Goal: Transaction & Acquisition: Purchase product/service

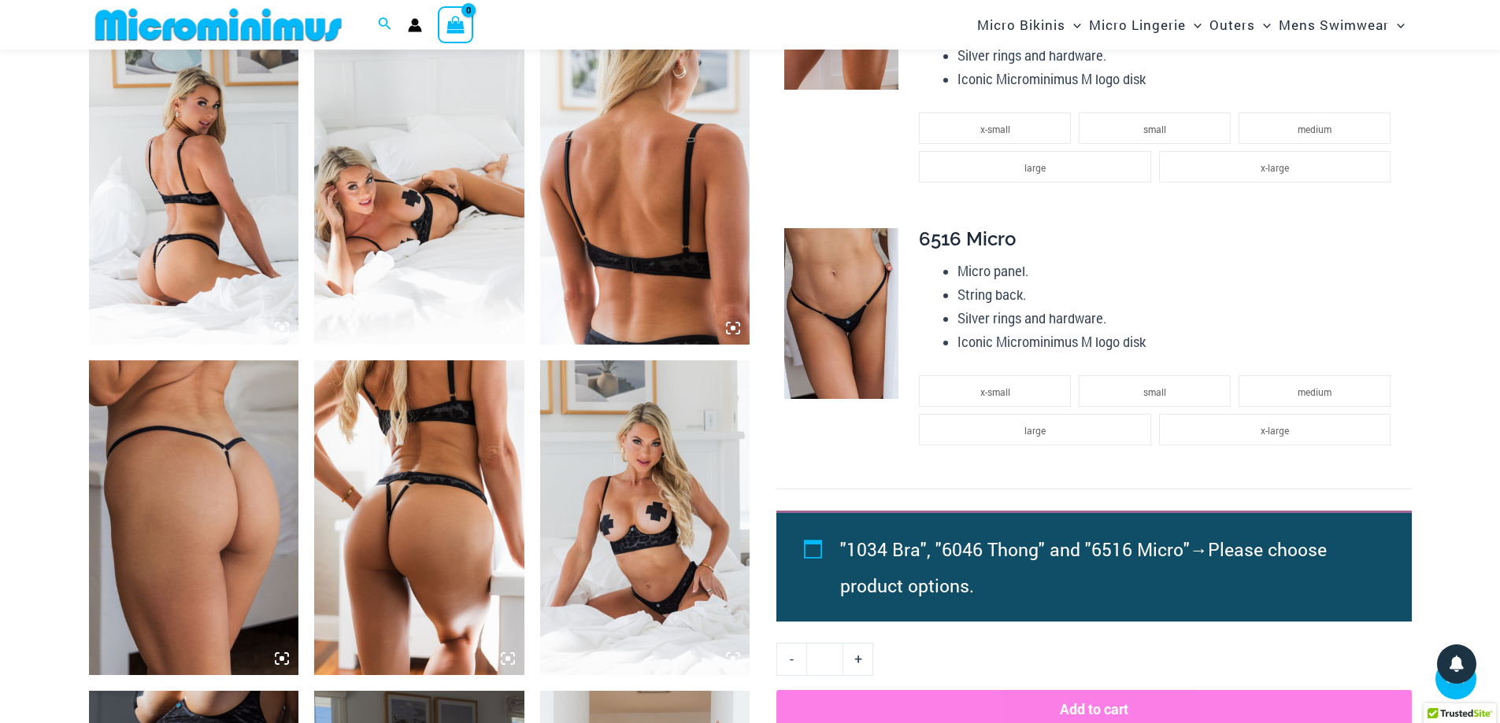
scroll to position [930, 0]
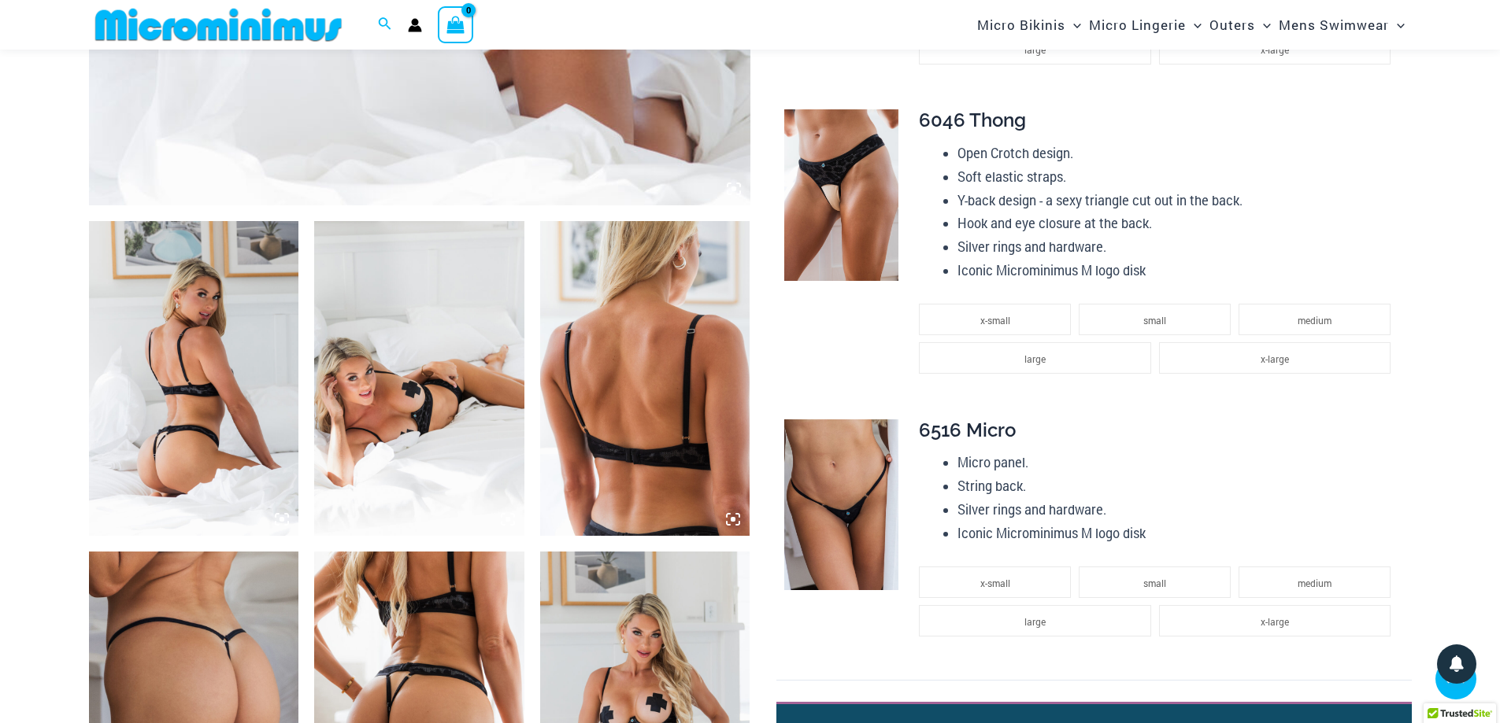
click at [183, 415] on img at bounding box center [194, 378] width 210 height 315
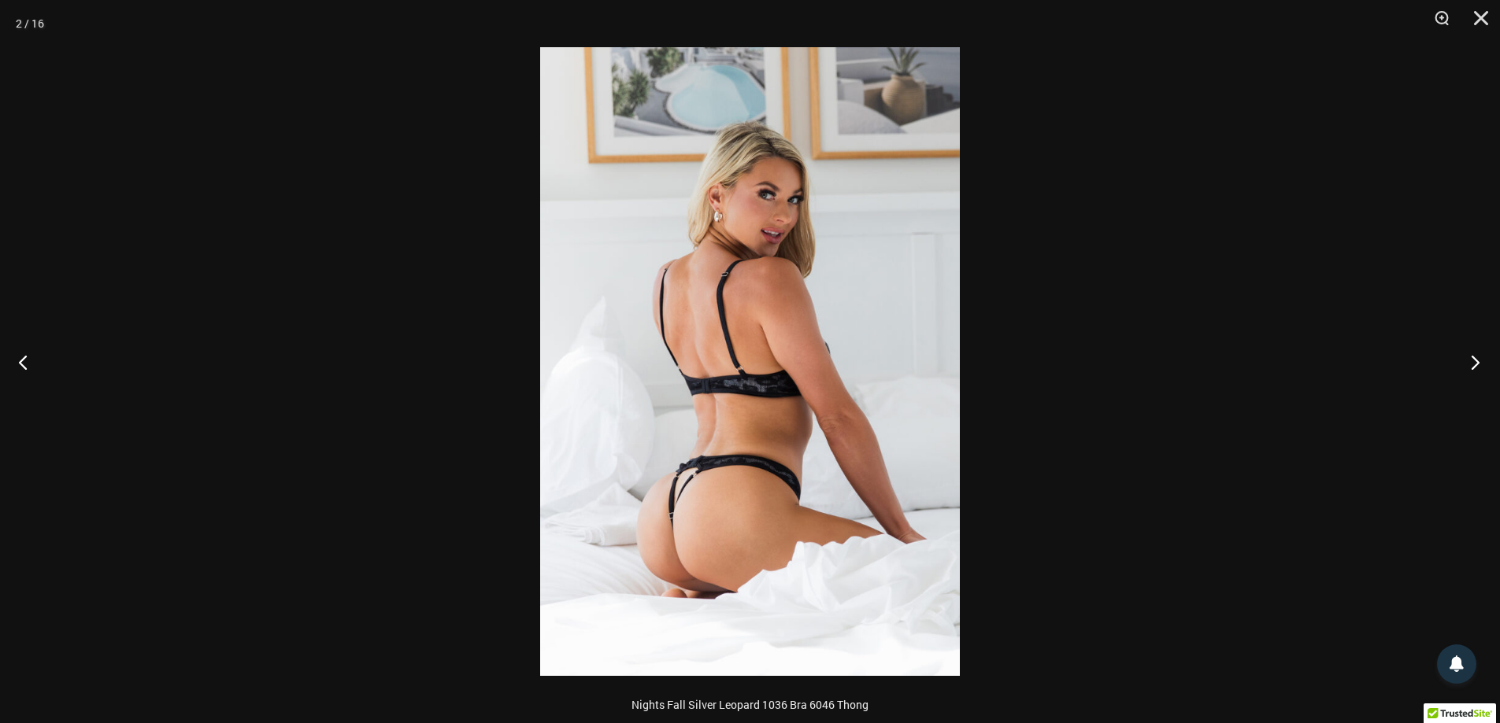
click at [1476, 361] on button "Next" at bounding box center [1470, 362] width 59 height 79
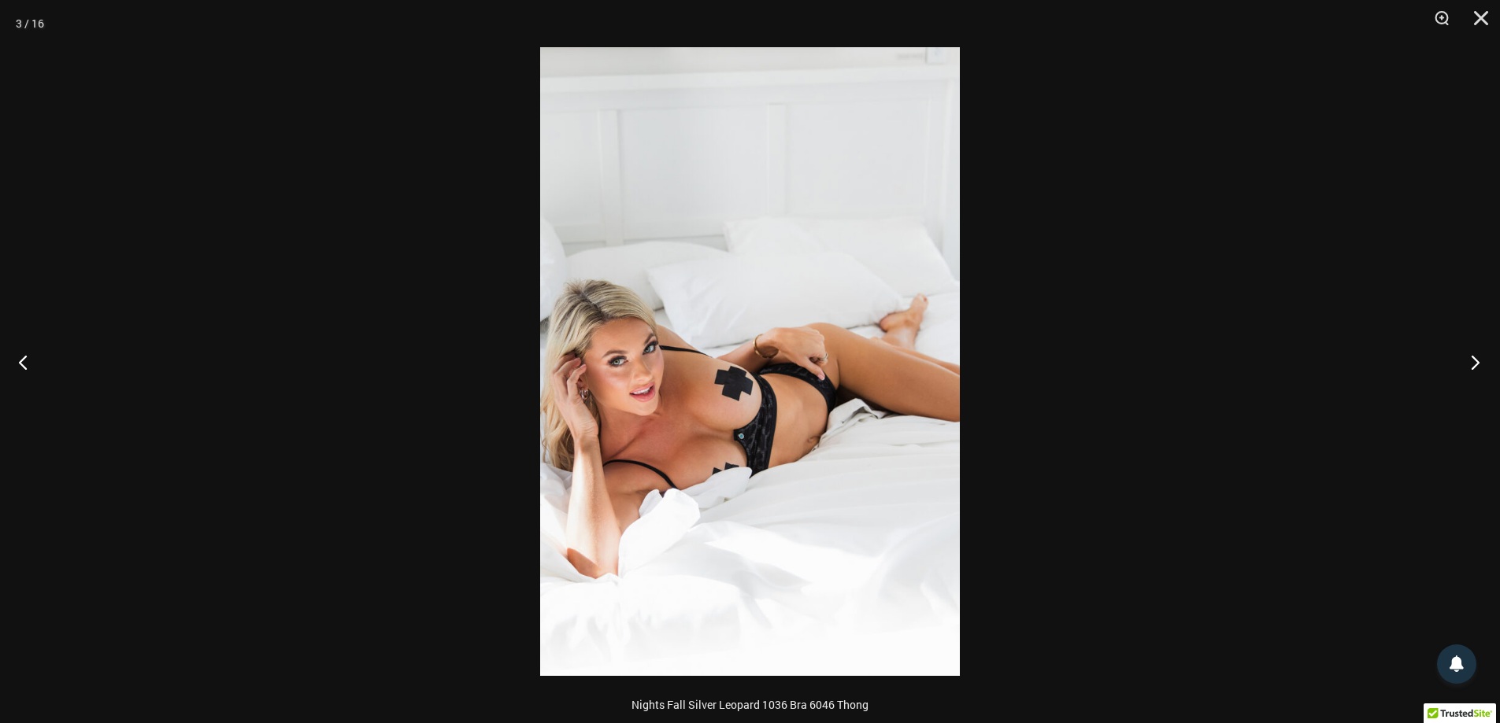
click at [1476, 361] on button "Next" at bounding box center [1470, 362] width 59 height 79
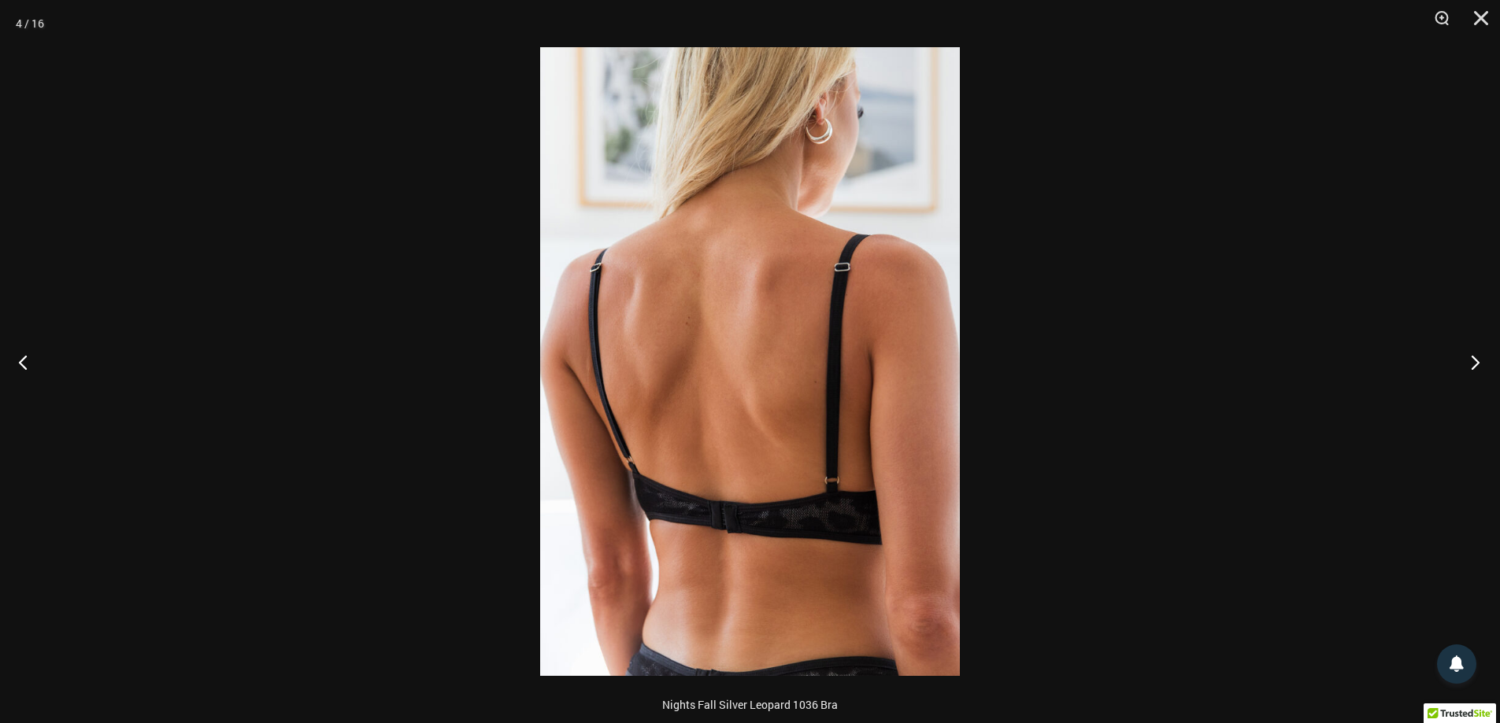
click at [1476, 361] on button "Next" at bounding box center [1470, 362] width 59 height 79
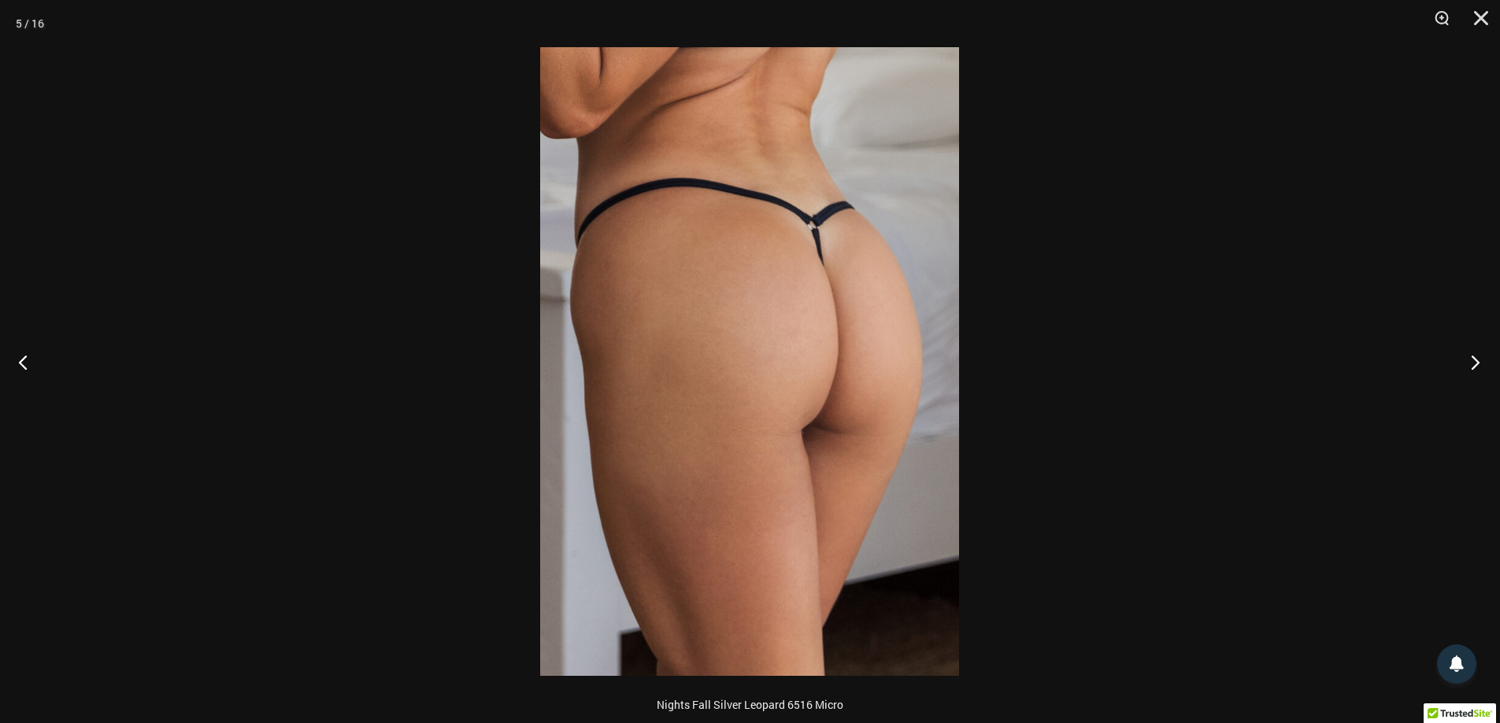
click at [1476, 361] on button "Next" at bounding box center [1470, 362] width 59 height 79
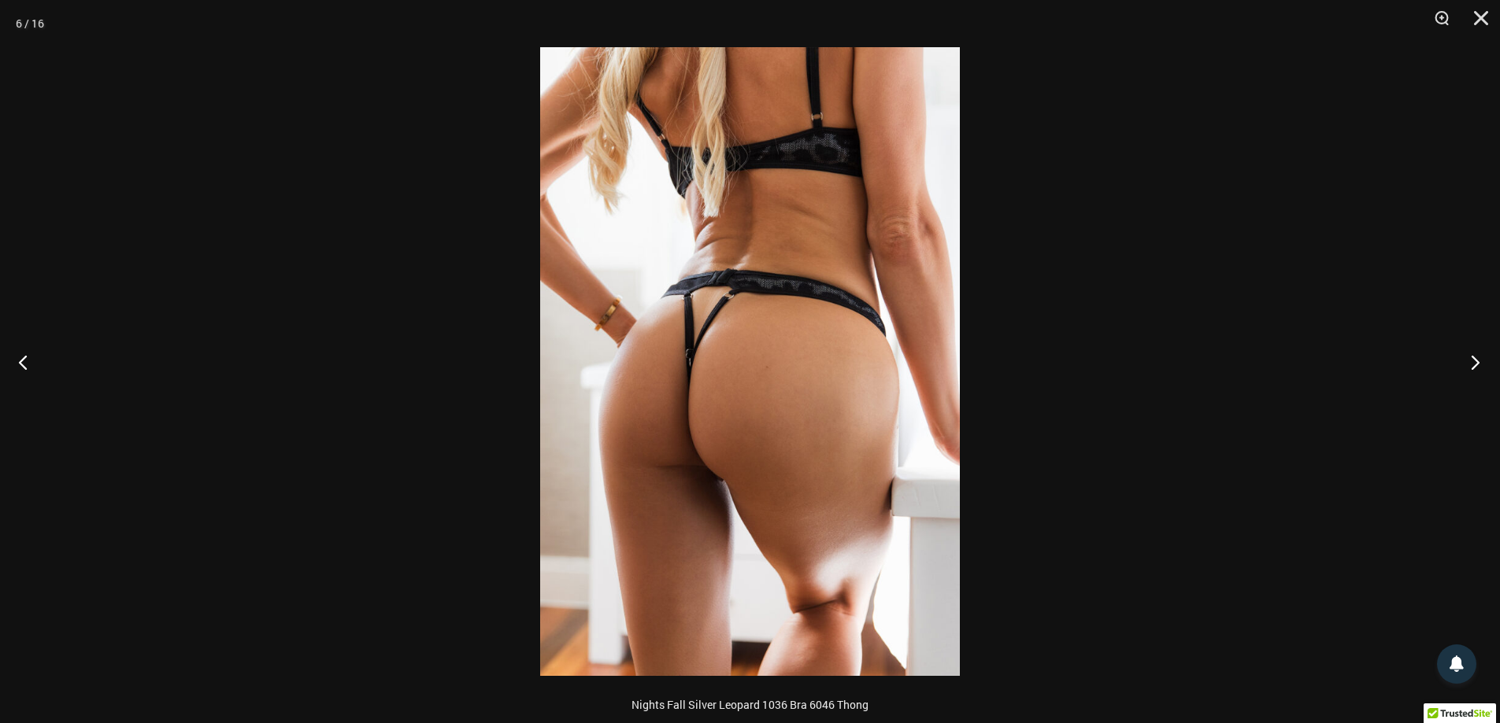
click at [1476, 361] on button "Next" at bounding box center [1470, 362] width 59 height 79
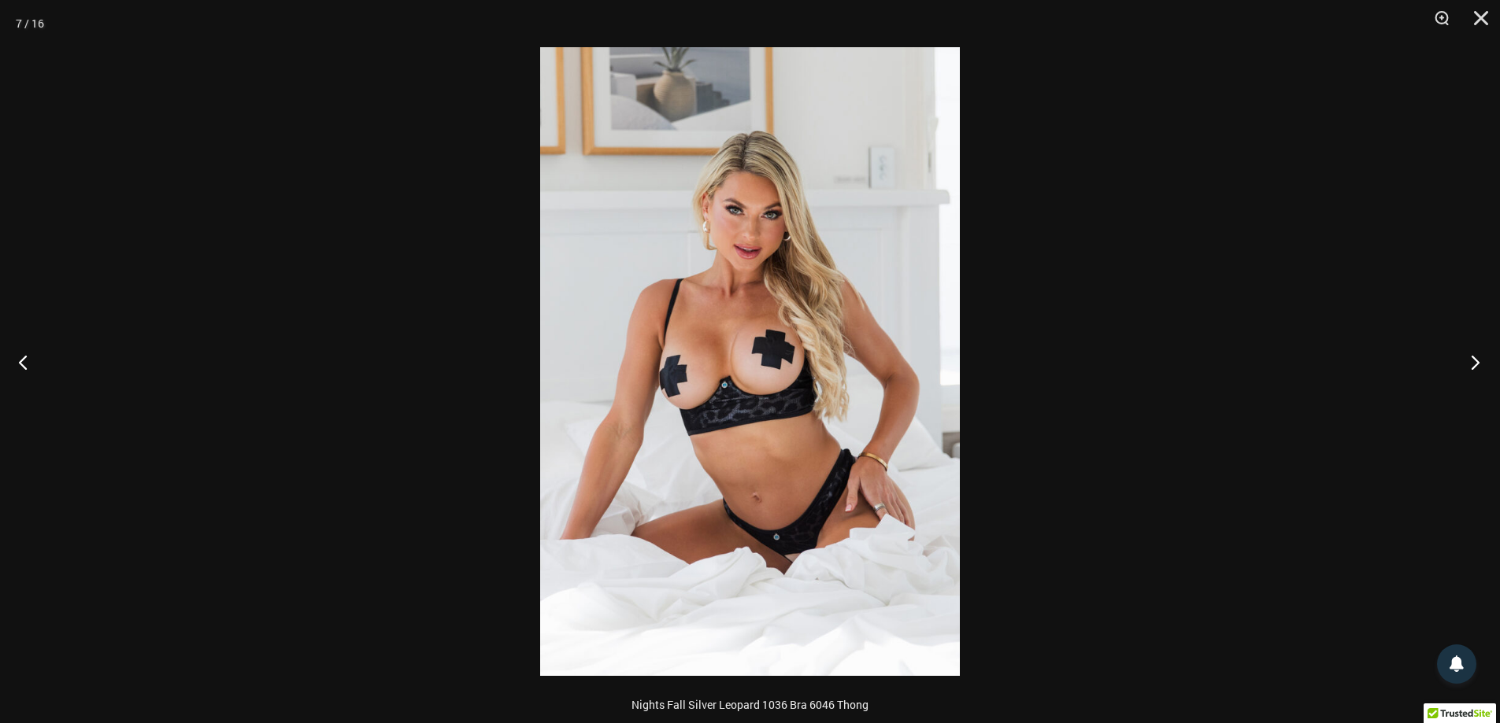
click at [1476, 361] on button "Next" at bounding box center [1470, 362] width 59 height 79
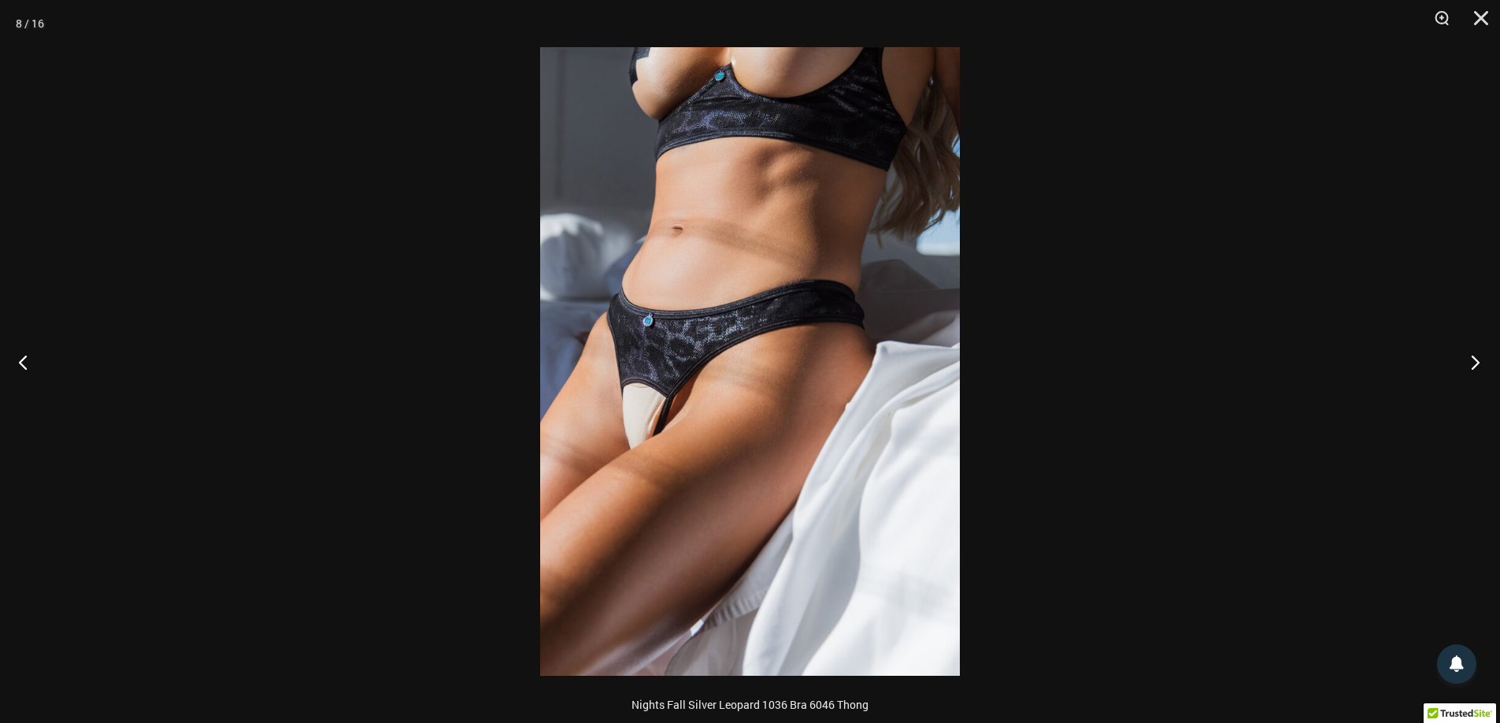
click at [1476, 361] on button "Next" at bounding box center [1470, 362] width 59 height 79
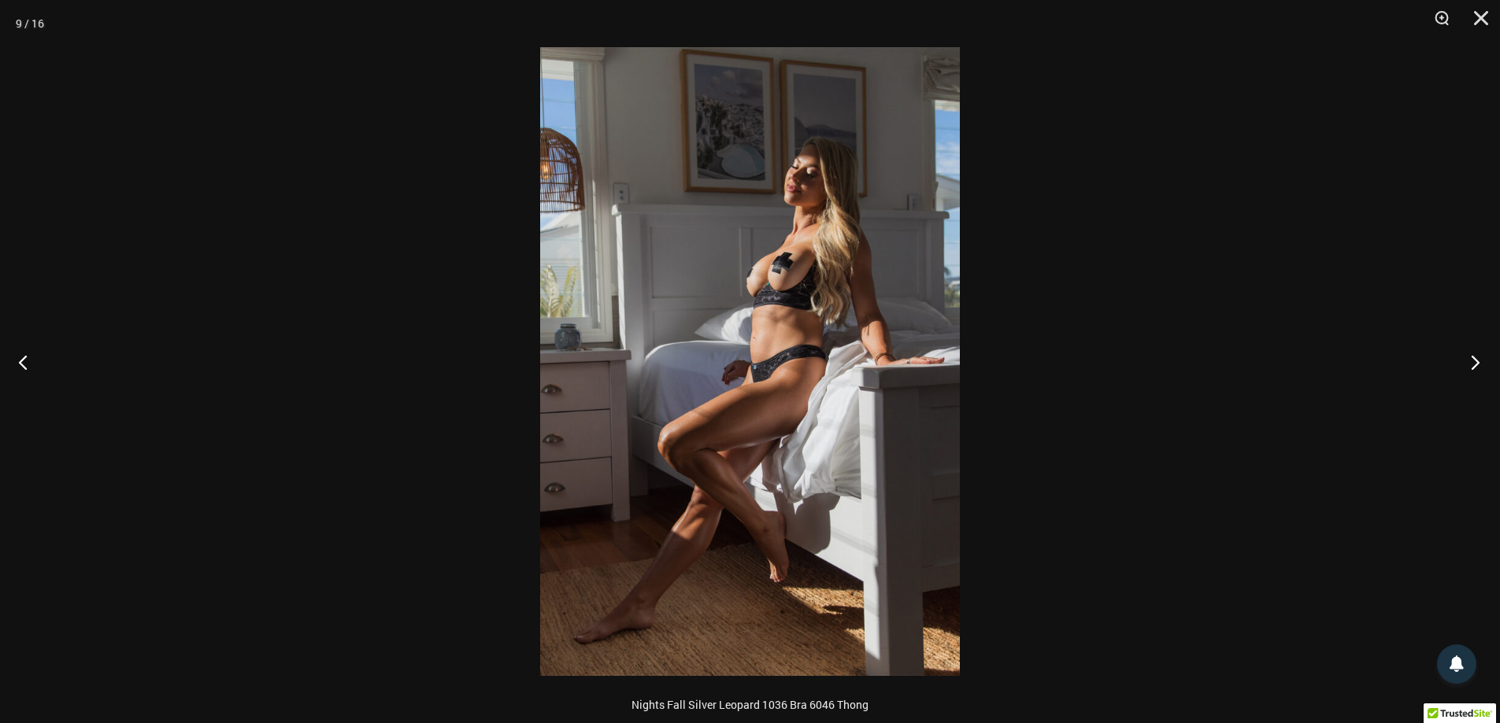
click at [1476, 361] on button "Next" at bounding box center [1470, 362] width 59 height 79
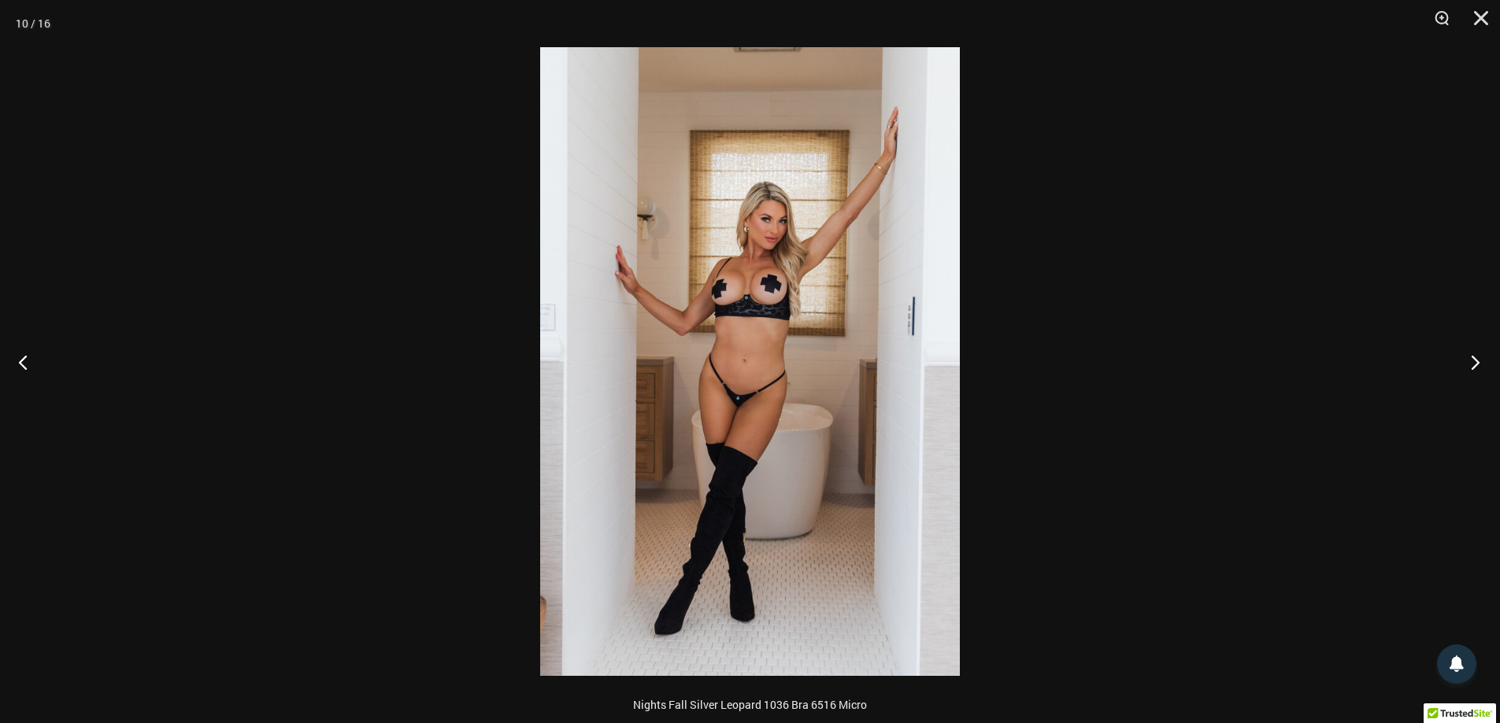
click at [1476, 361] on button "Next" at bounding box center [1470, 362] width 59 height 79
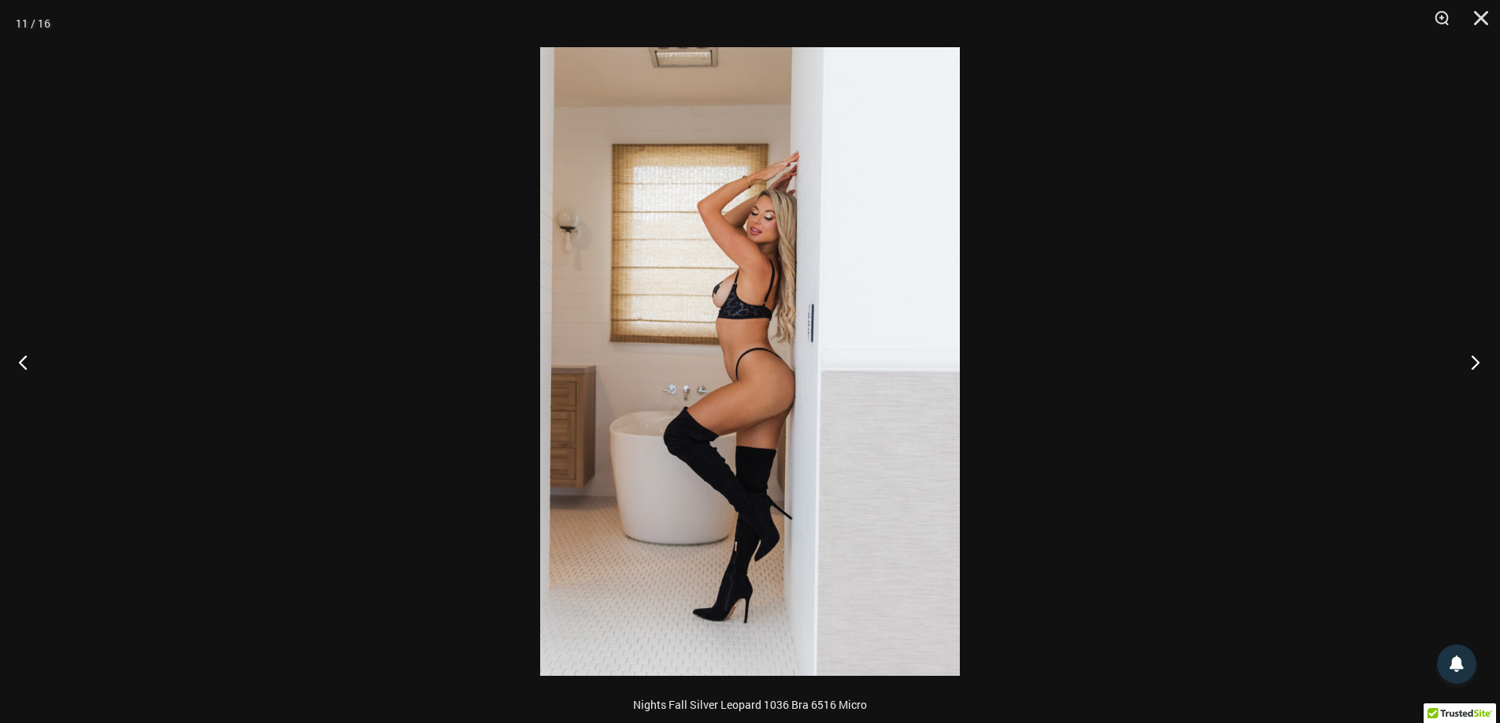
click at [1476, 361] on button "Next" at bounding box center [1470, 362] width 59 height 79
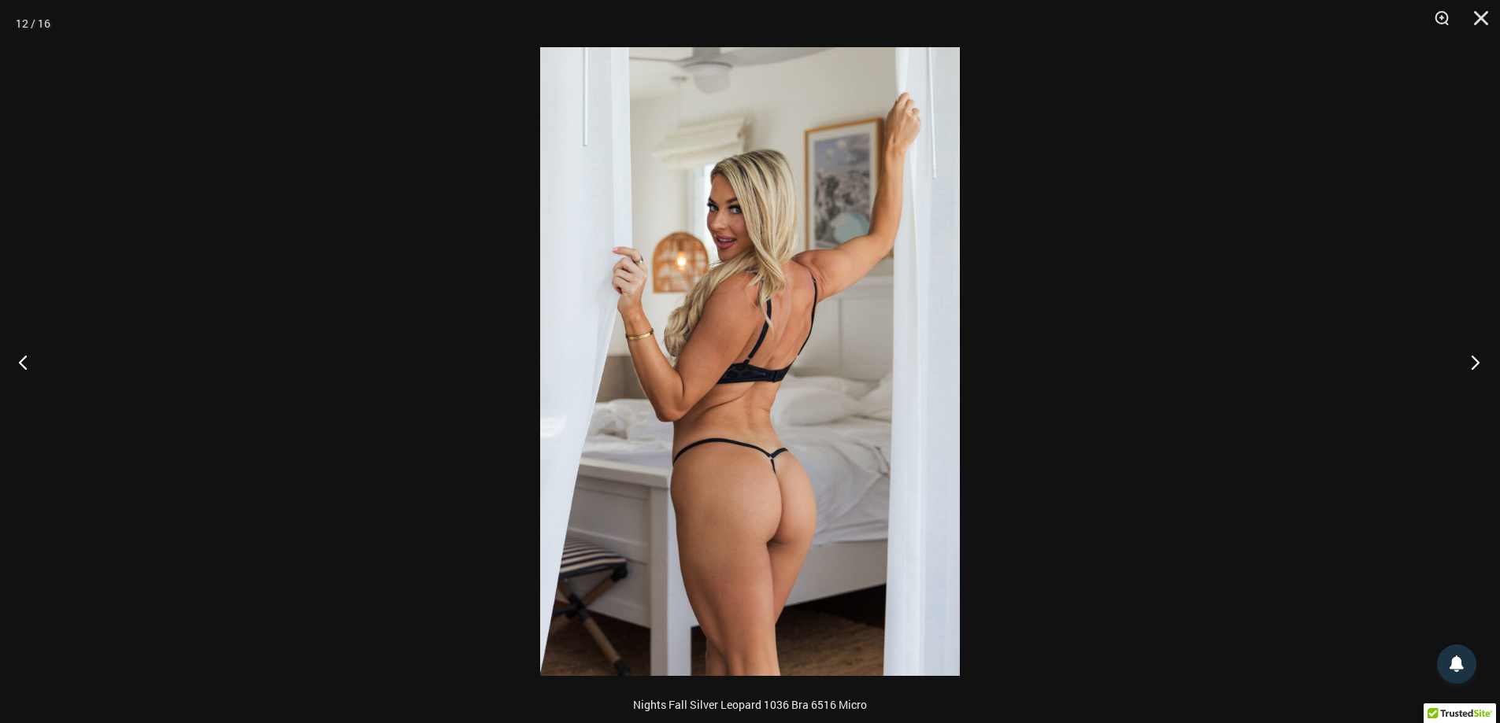
click at [1476, 361] on button "Next" at bounding box center [1470, 362] width 59 height 79
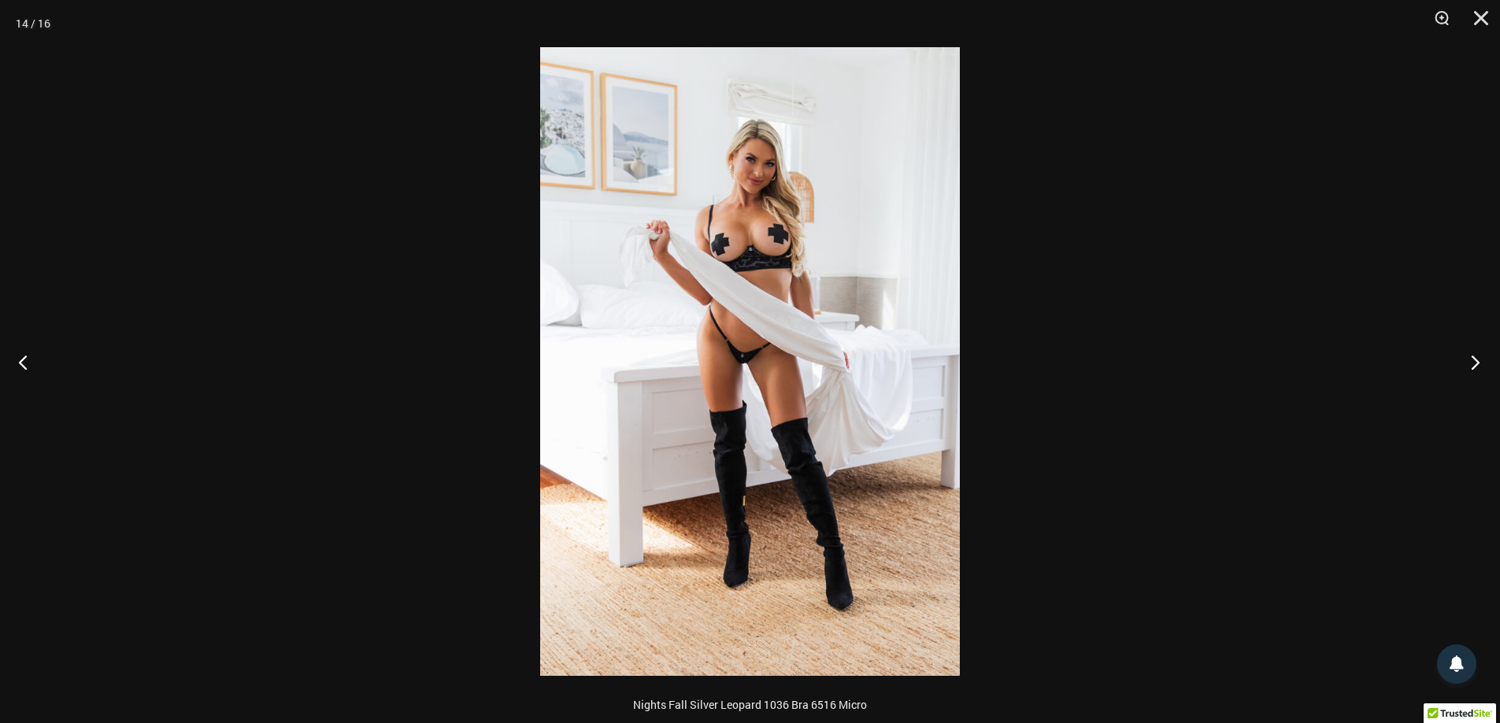
click at [1476, 361] on button "Next" at bounding box center [1470, 362] width 59 height 79
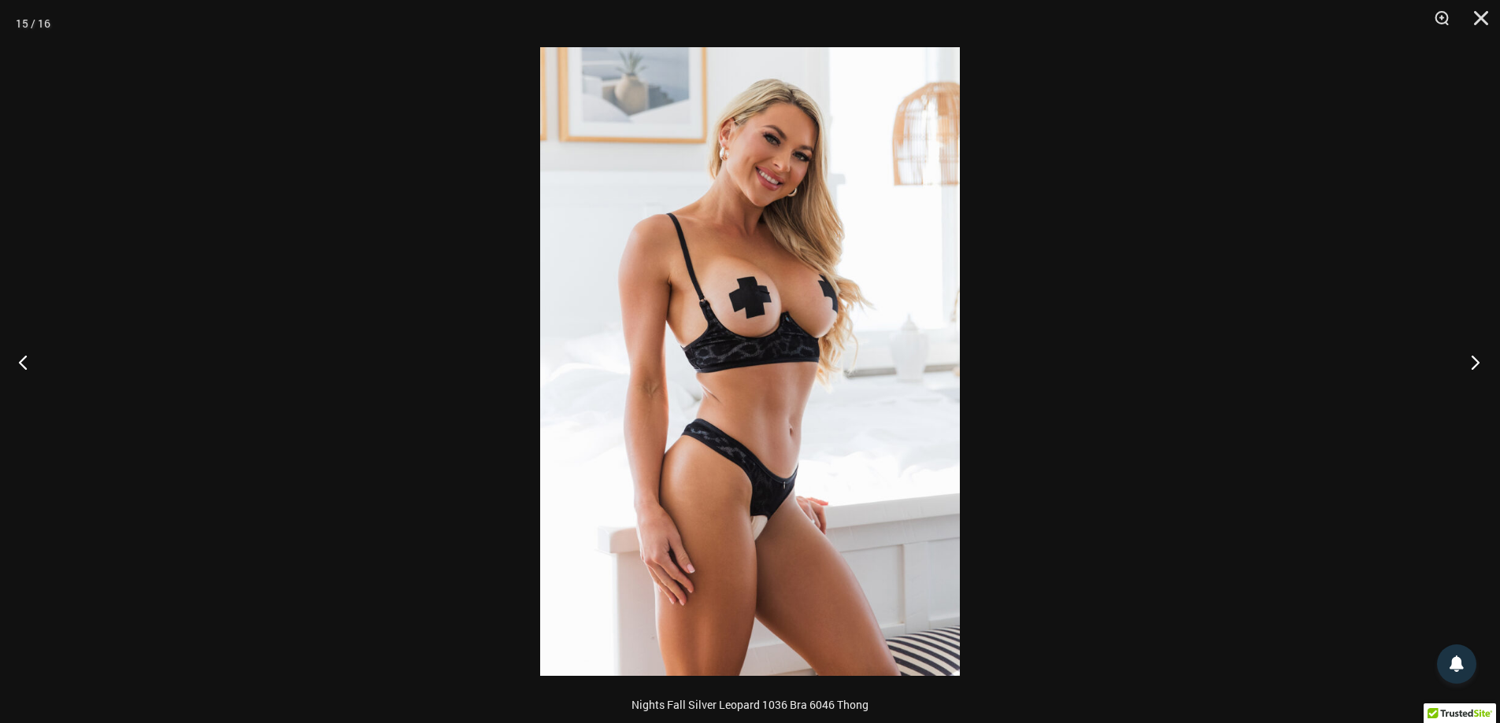
click at [1476, 362] on button "Next" at bounding box center [1470, 362] width 59 height 79
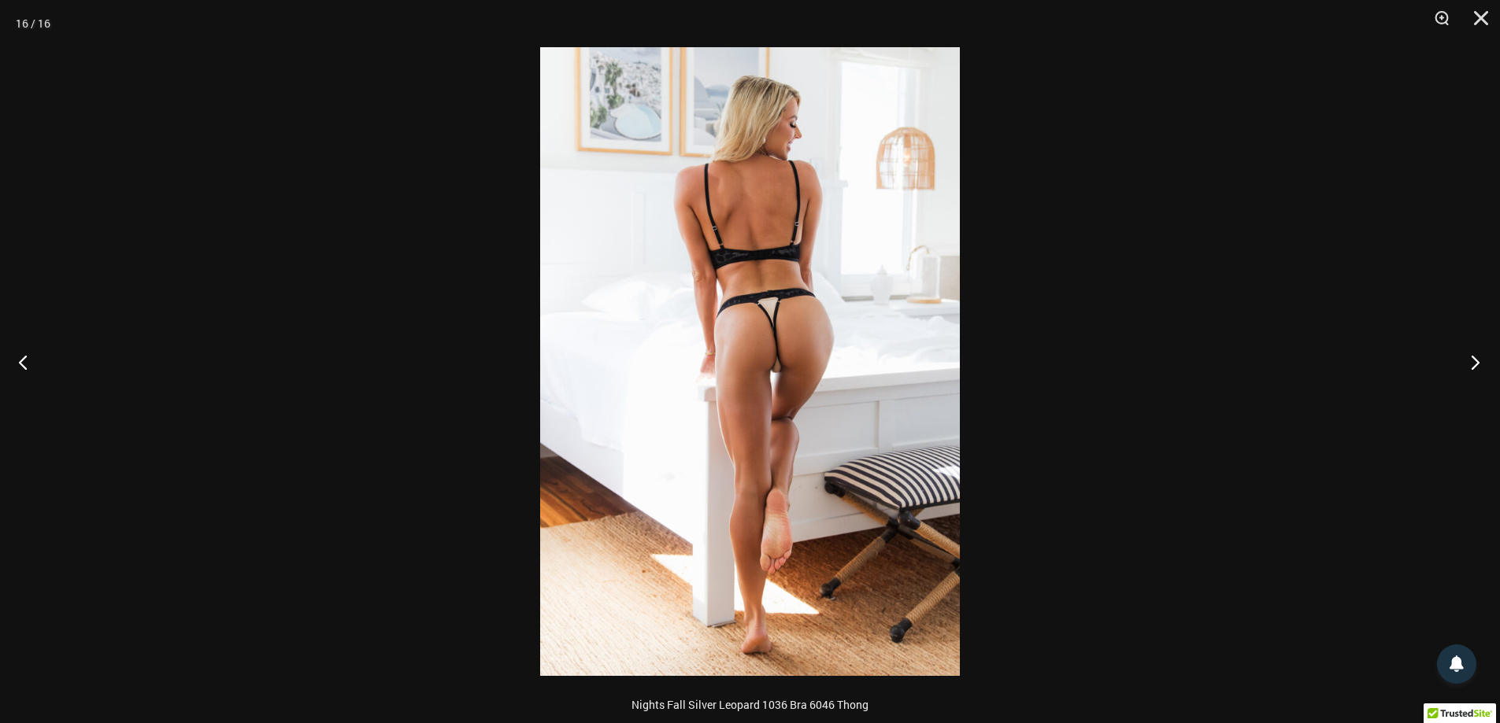
click at [1476, 362] on button "Next" at bounding box center [1470, 362] width 59 height 79
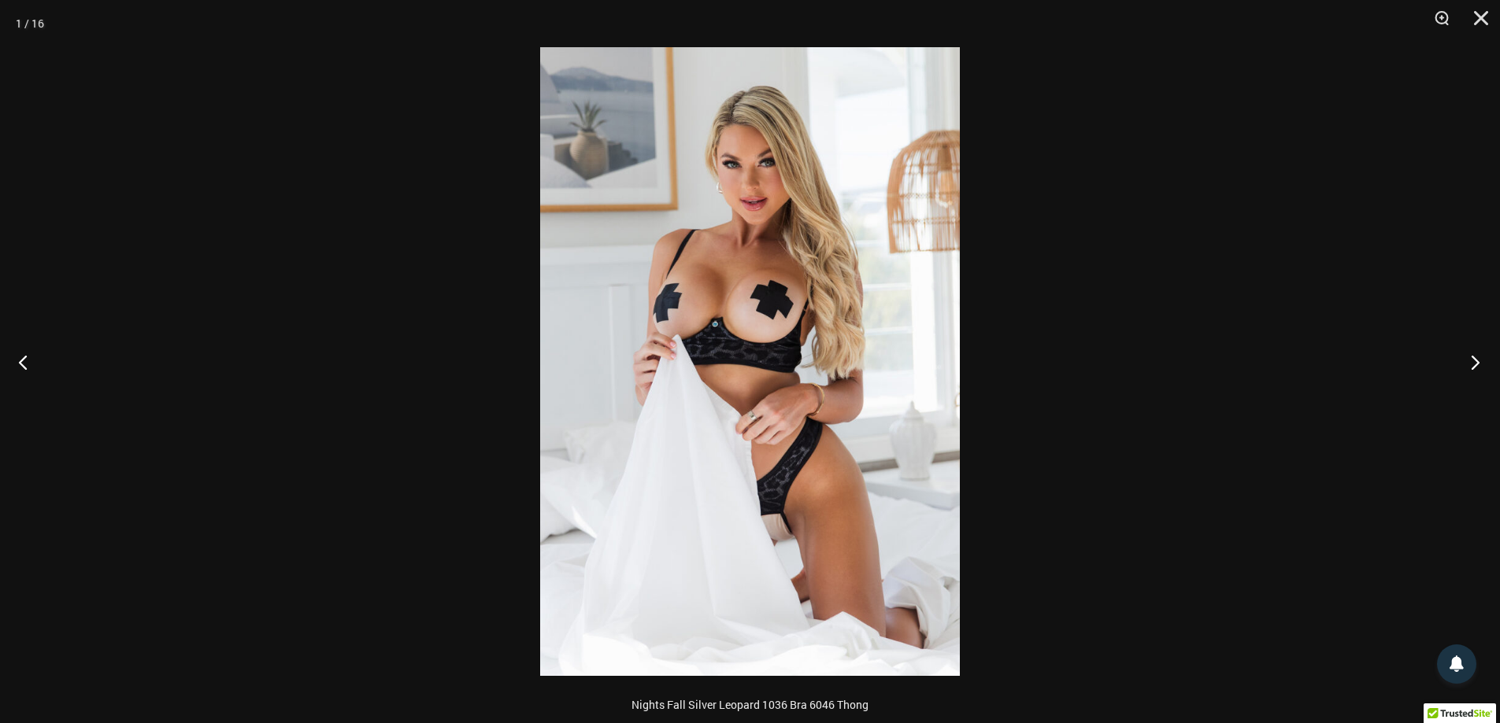
click at [1476, 362] on button "Next" at bounding box center [1470, 362] width 59 height 79
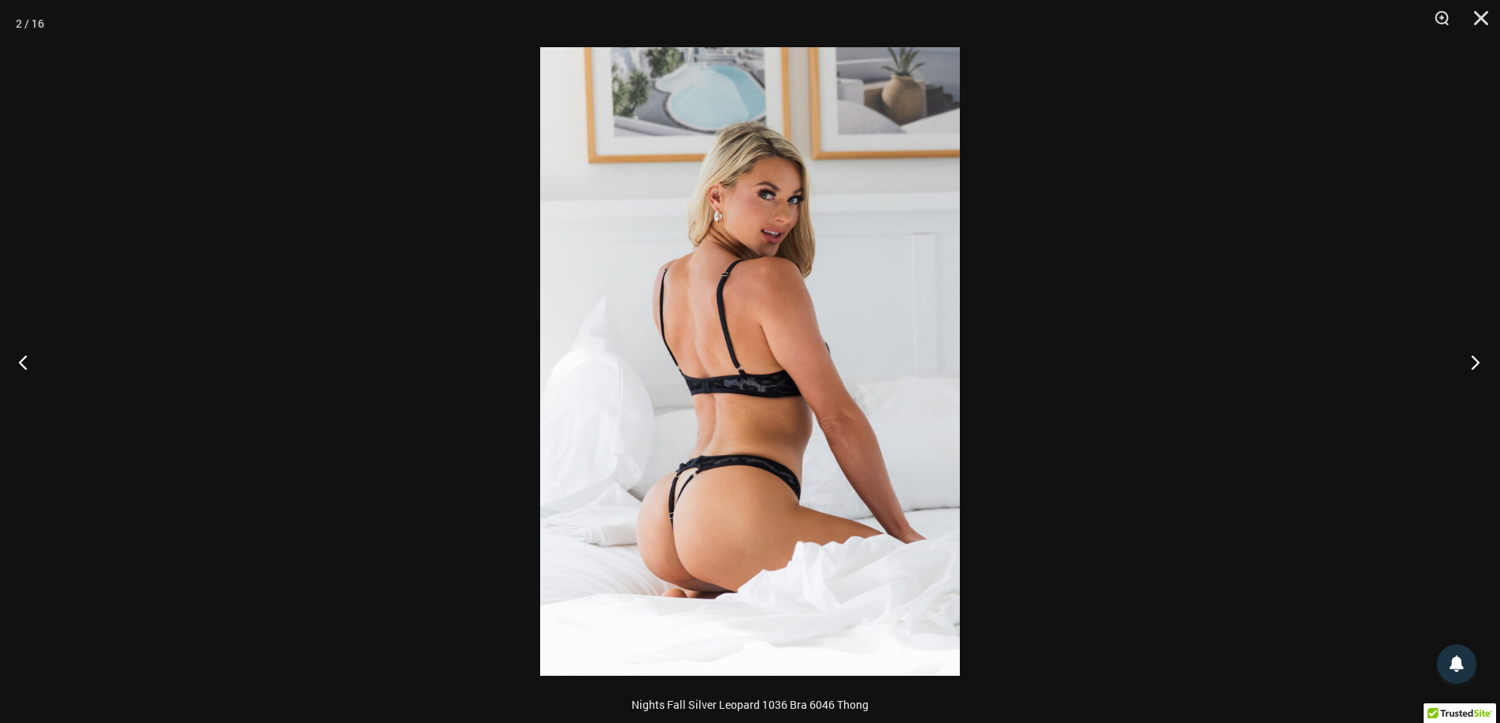
click at [1476, 362] on button "Next" at bounding box center [1470, 362] width 59 height 79
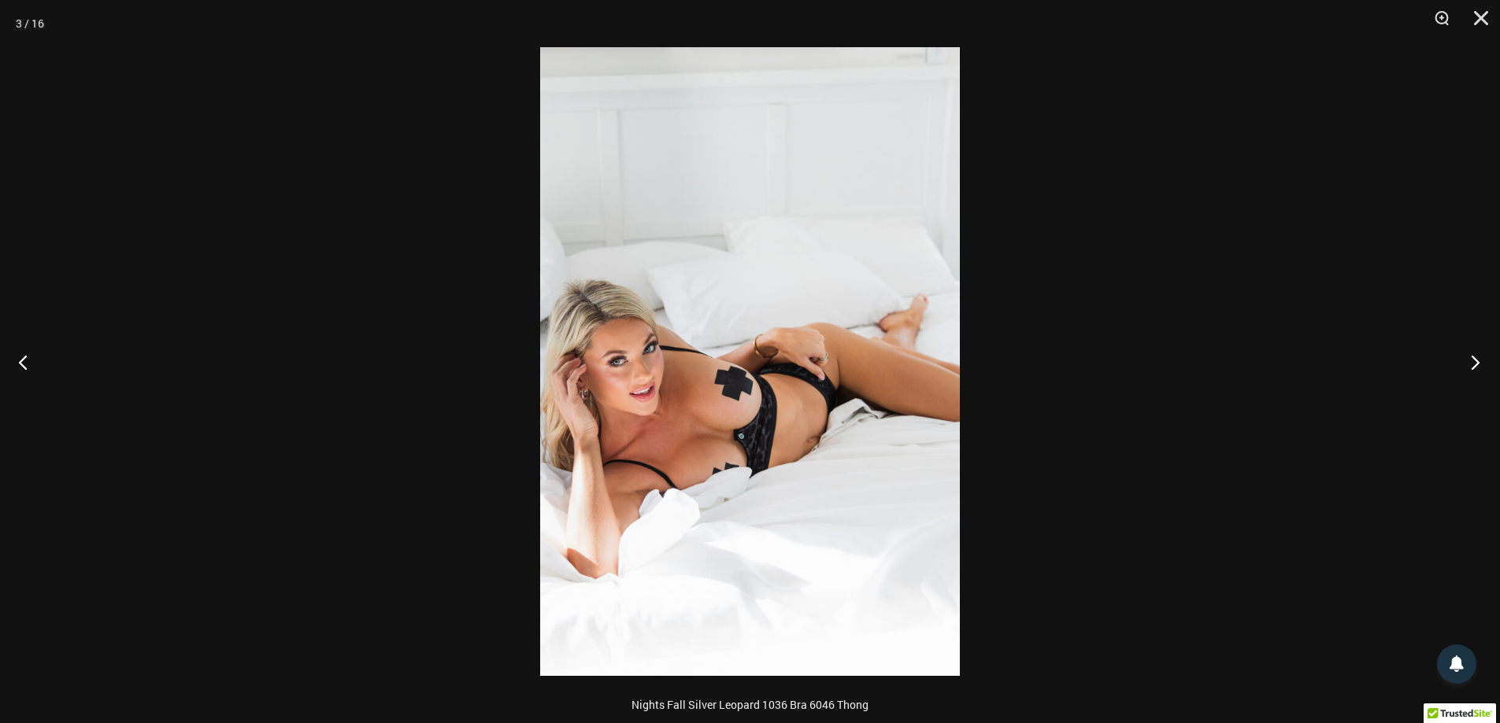
click at [1476, 362] on button "Next" at bounding box center [1470, 362] width 59 height 79
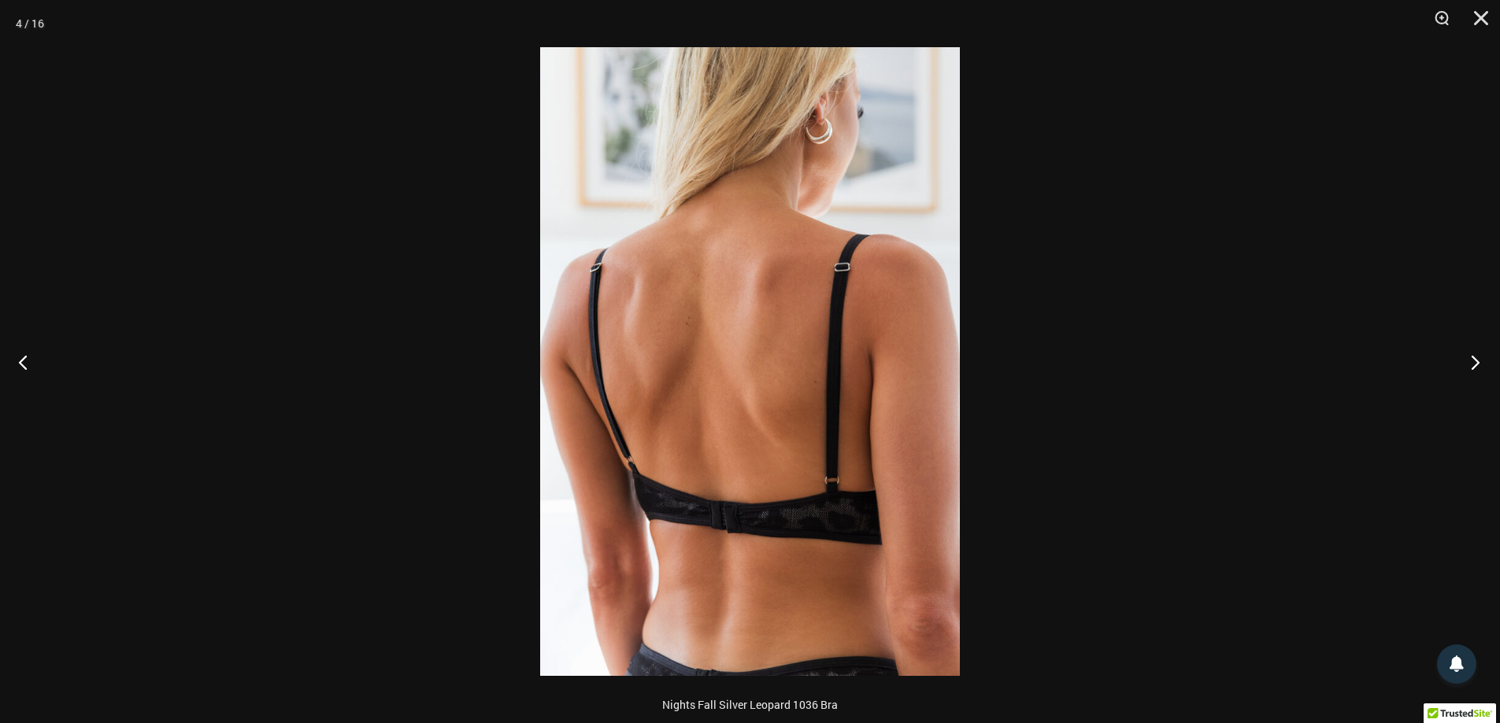
click at [1476, 362] on button "Next" at bounding box center [1470, 362] width 59 height 79
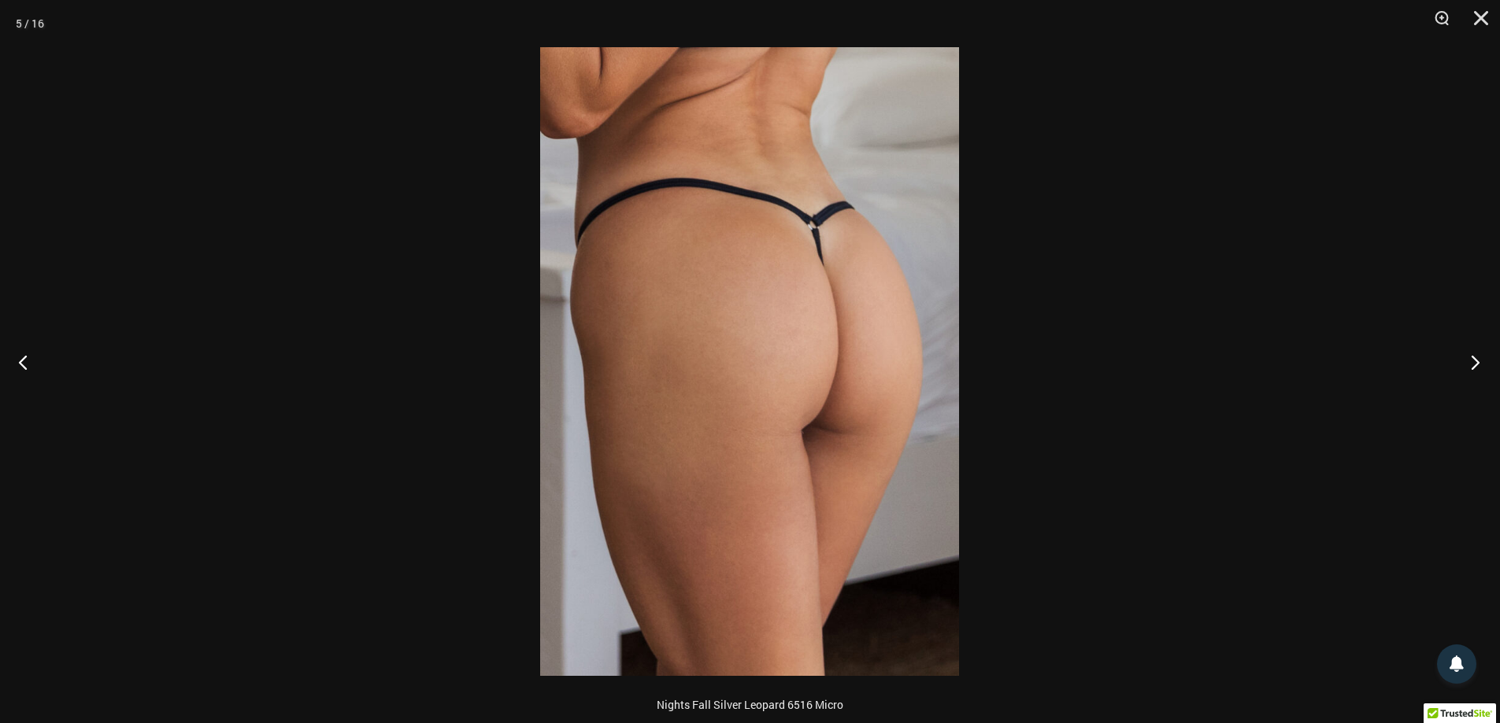
click at [1471, 363] on button "Next" at bounding box center [1470, 362] width 59 height 79
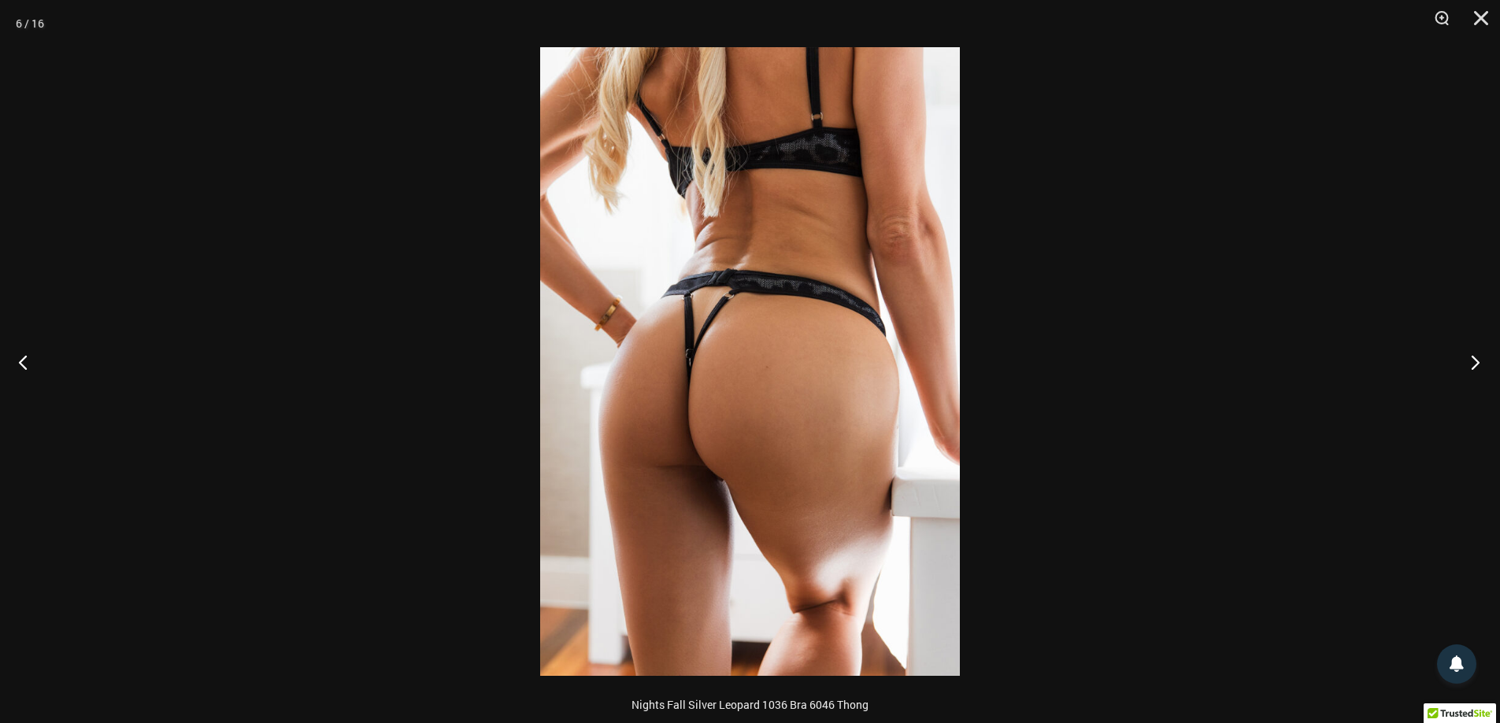
click at [1471, 363] on button "Next" at bounding box center [1470, 362] width 59 height 79
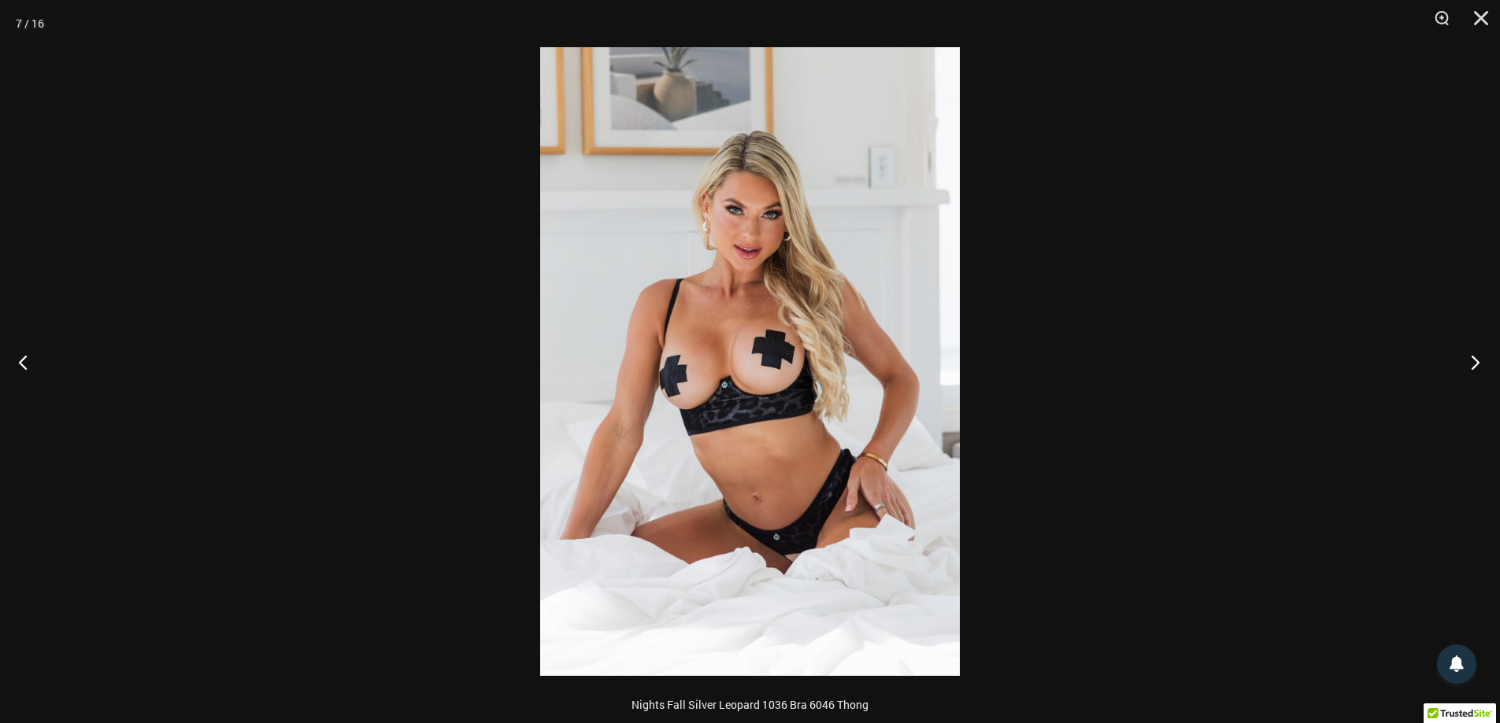
click at [1471, 363] on button "Next" at bounding box center [1470, 362] width 59 height 79
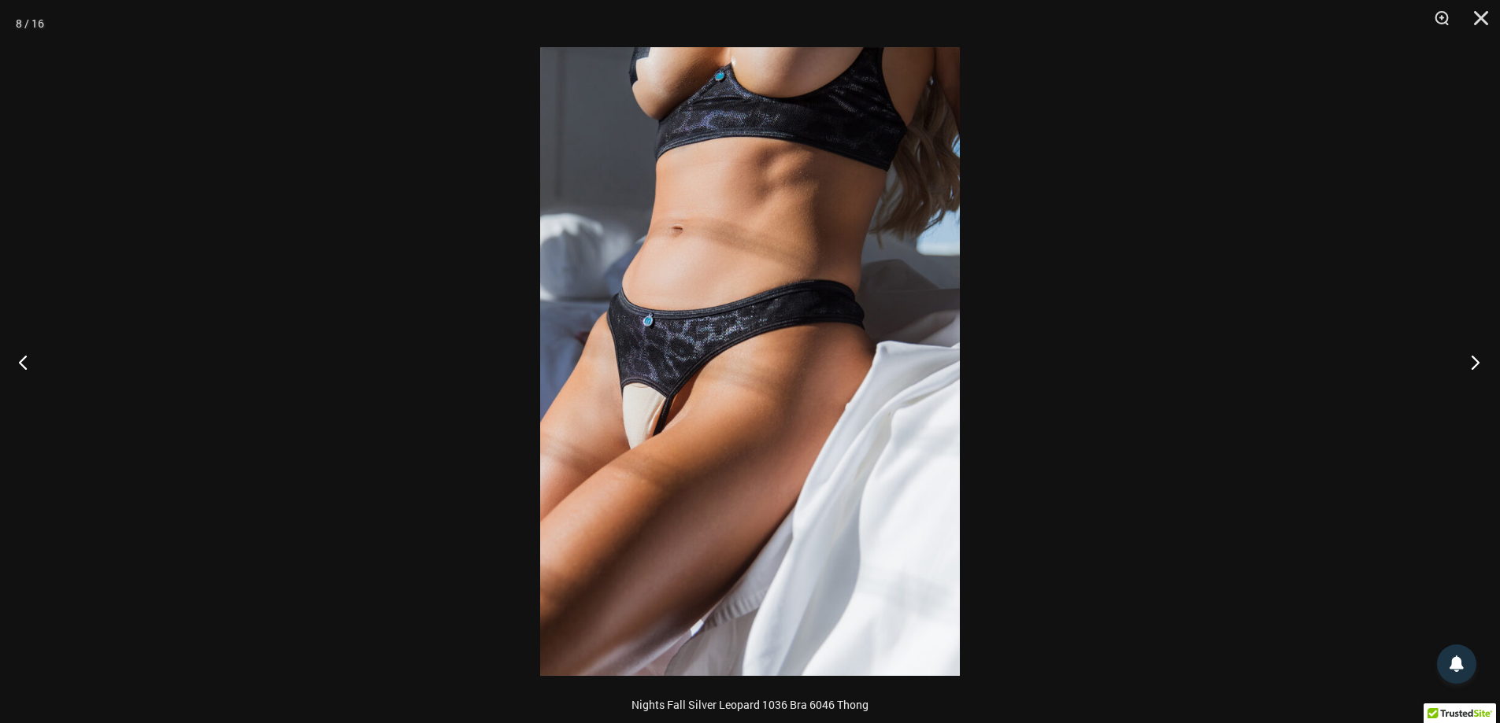
click at [1471, 363] on button "Next" at bounding box center [1470, 362] width 59 height 79
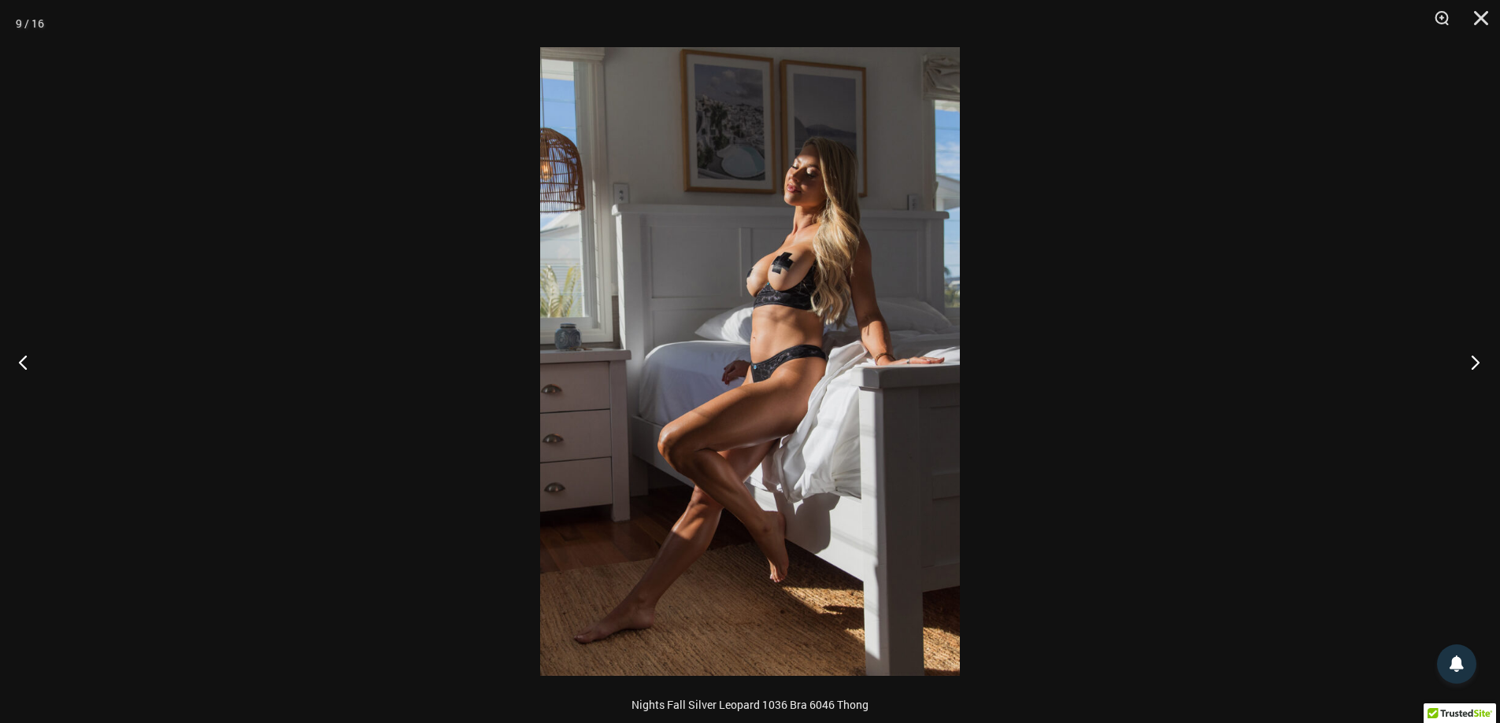
click at [1471, 363] on button "Next" at bounding box center [1470, 362] width 59 height 79
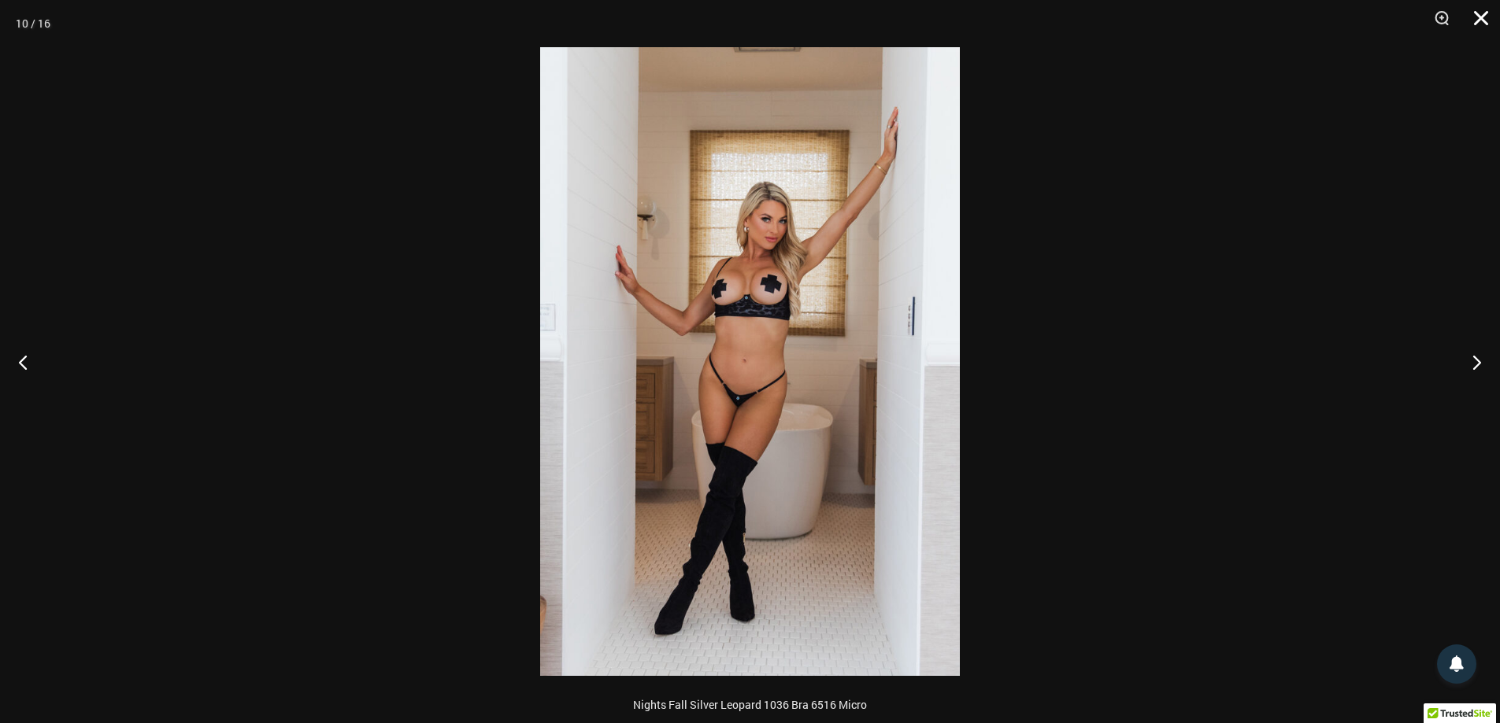
click at [1478, 9] on button "Close" at bounding box center [1475, 23] width 39 height 47
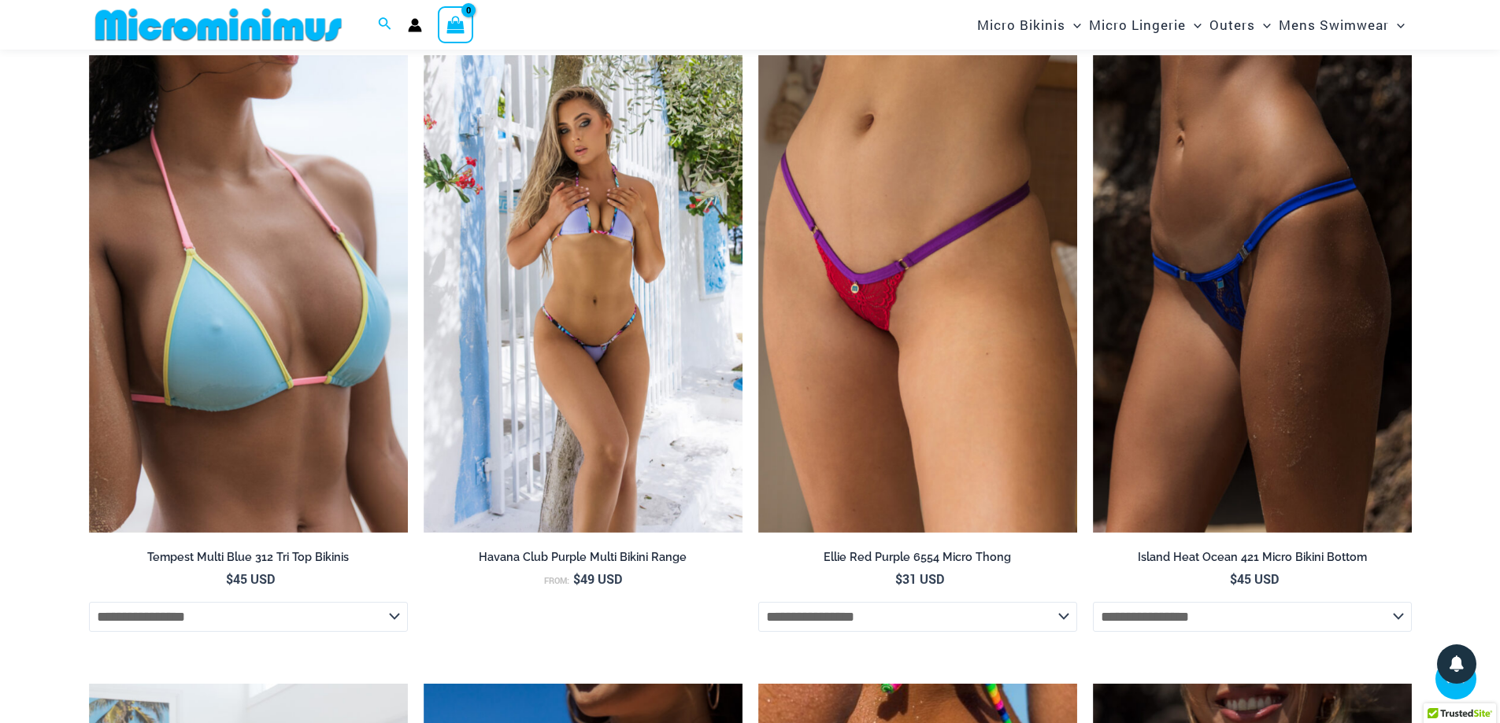
scroll to position [5023, 0]
